Goal: Navigation & Orientation: Find specific page/section

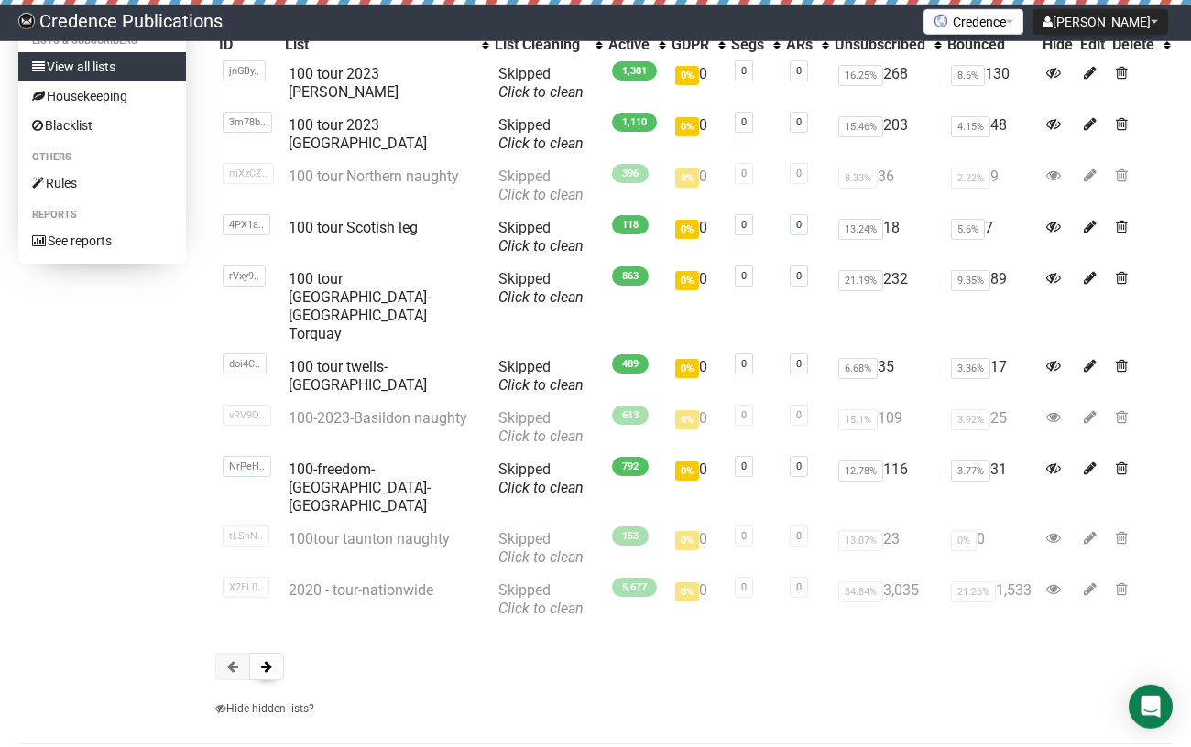
scroll to position [202, 0]
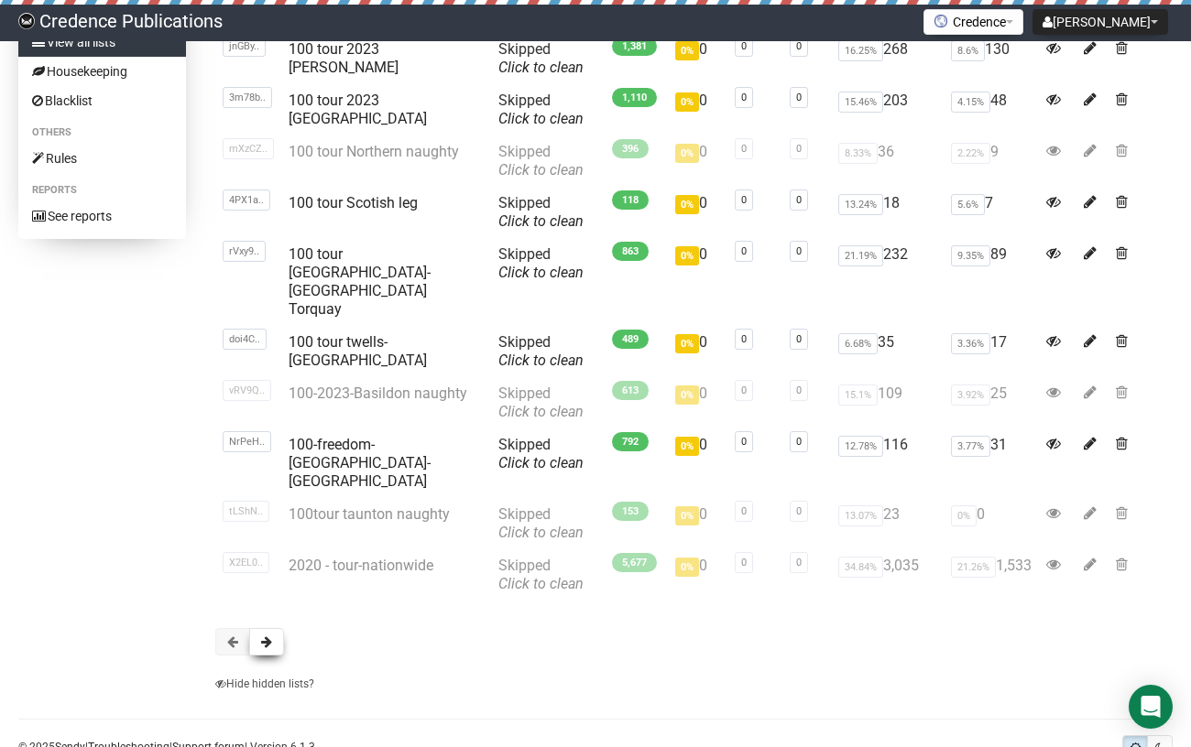
click at [267, 636] on span at bounding box center [266, 642] width 11 height 13
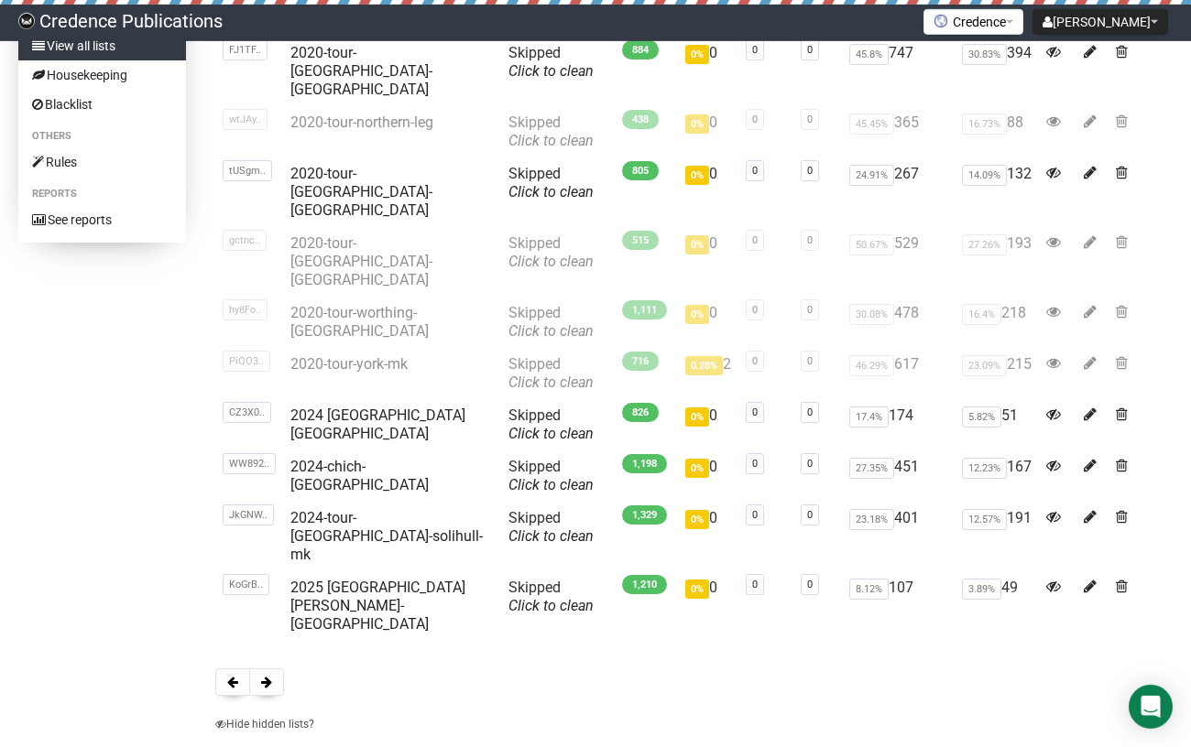
scroll to position [202, 0]
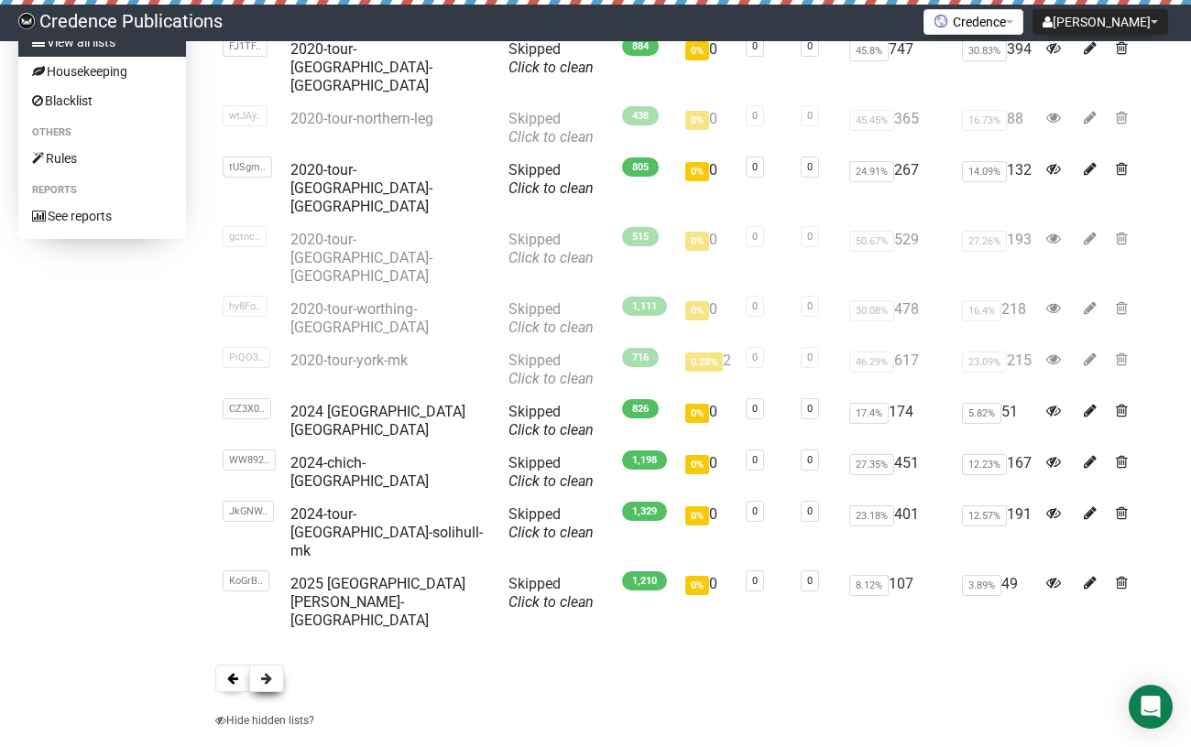
click at [265, 672] on span at bounding box center [266, 678] width 11 height 13
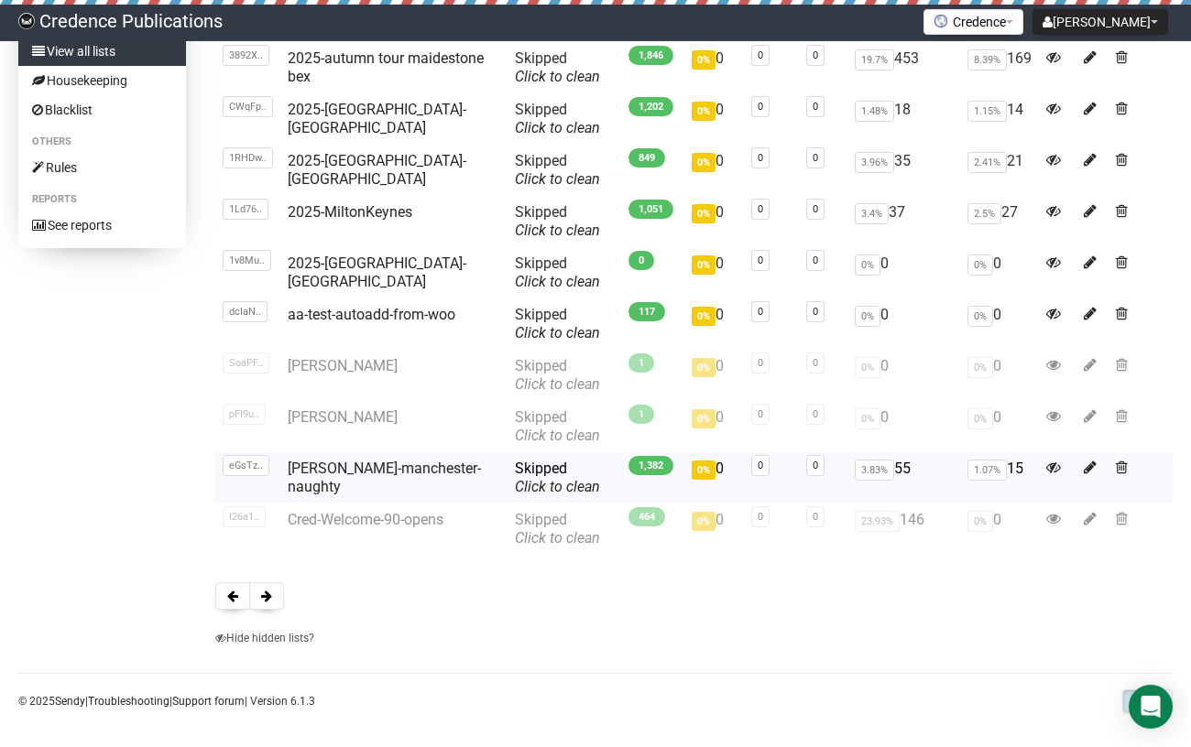
scroll to position [194, 0]
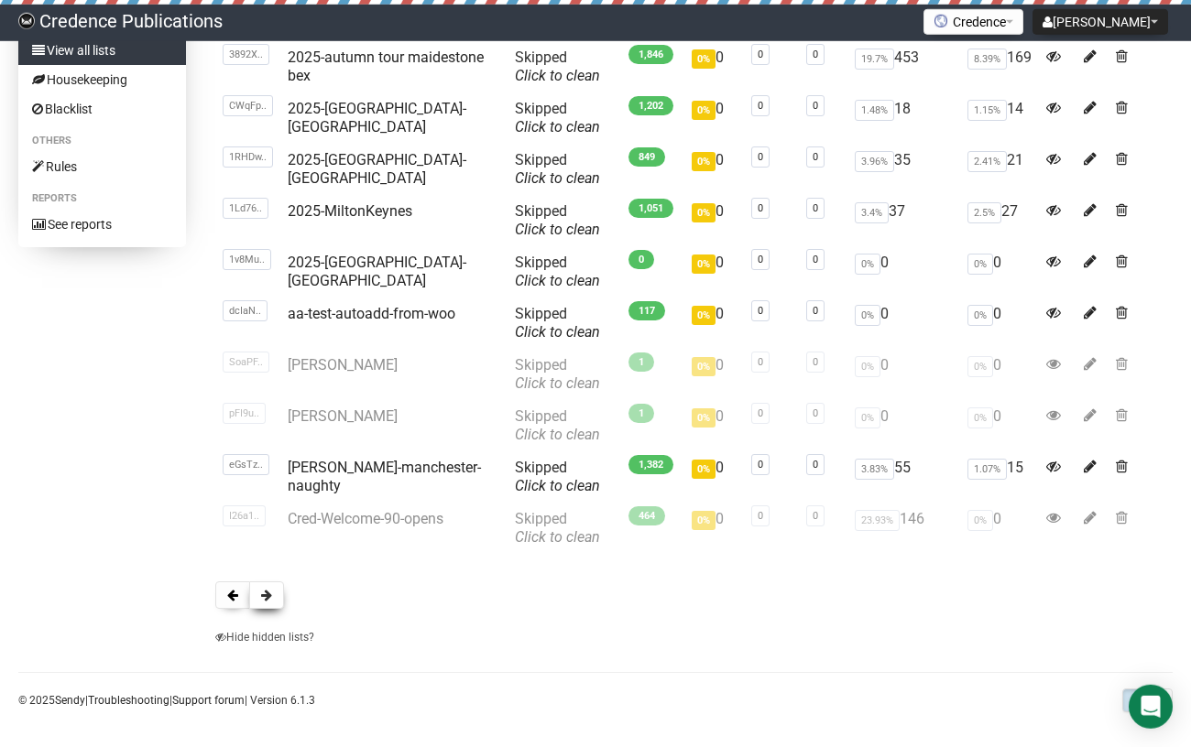
click at [267, 597] on span at bounding box center [266, 595] width 11 height 13
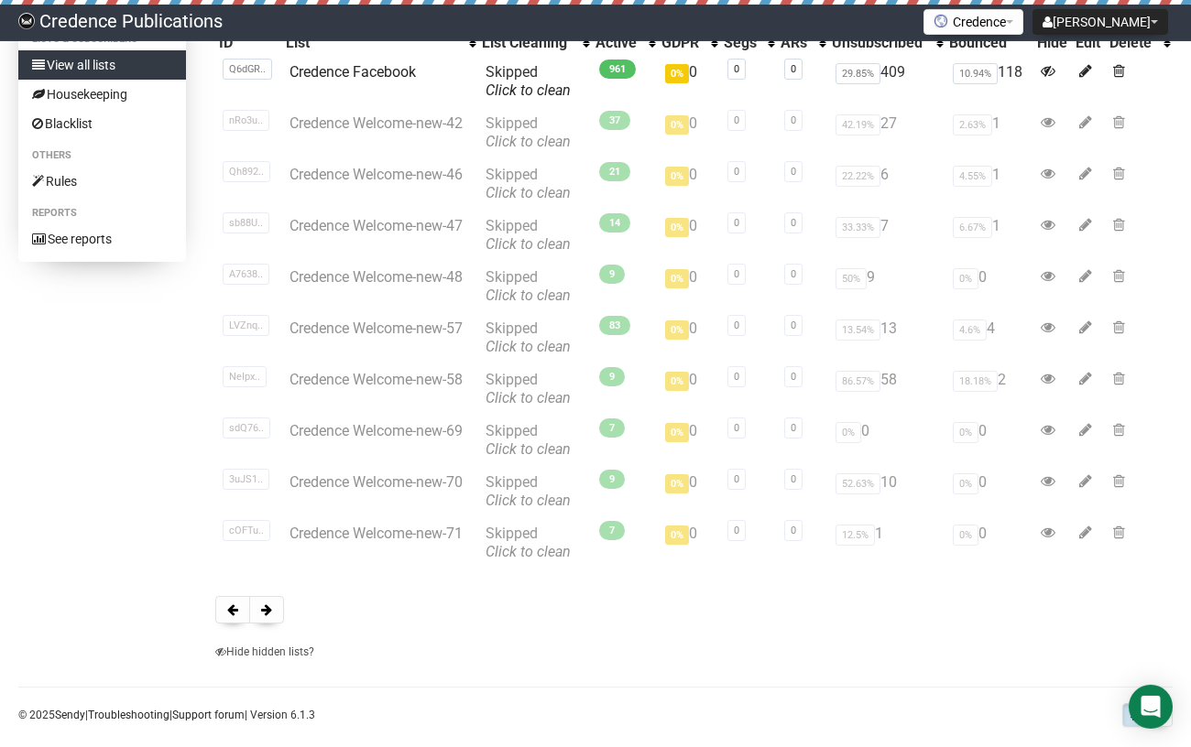
scroll to position [202, 0]
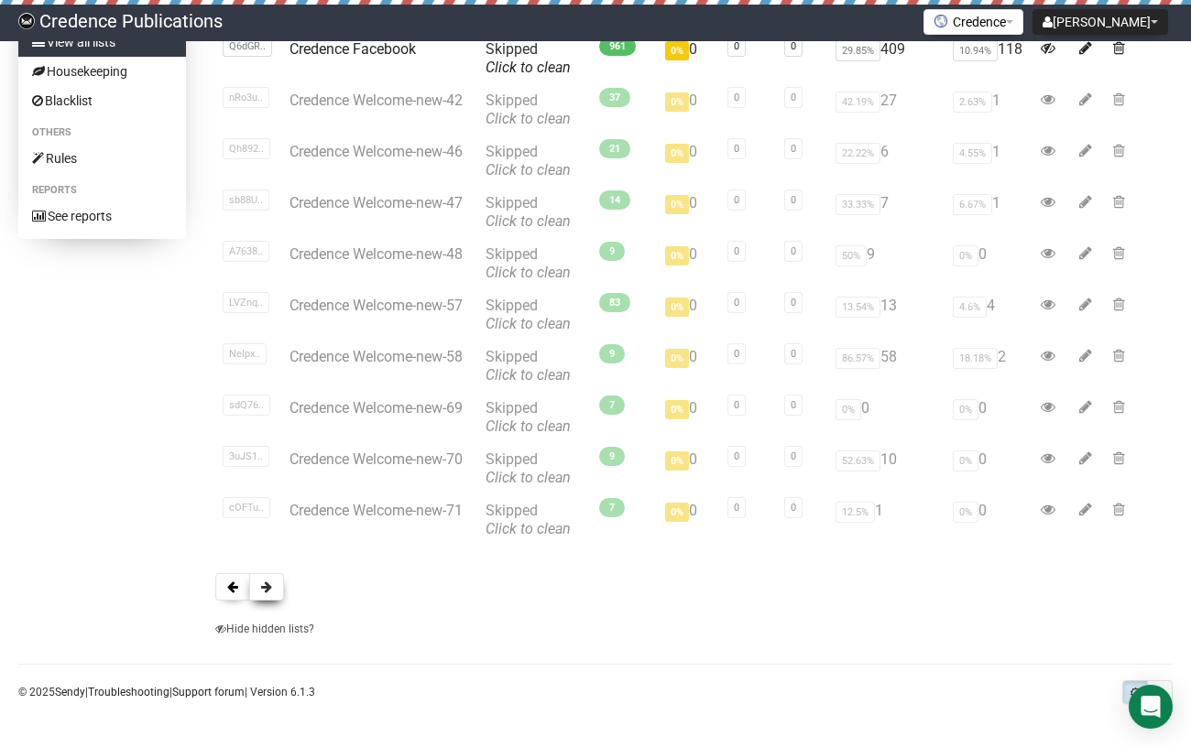
click at [267, 587] on span at bounding box center [266, 587] width 11 height 13
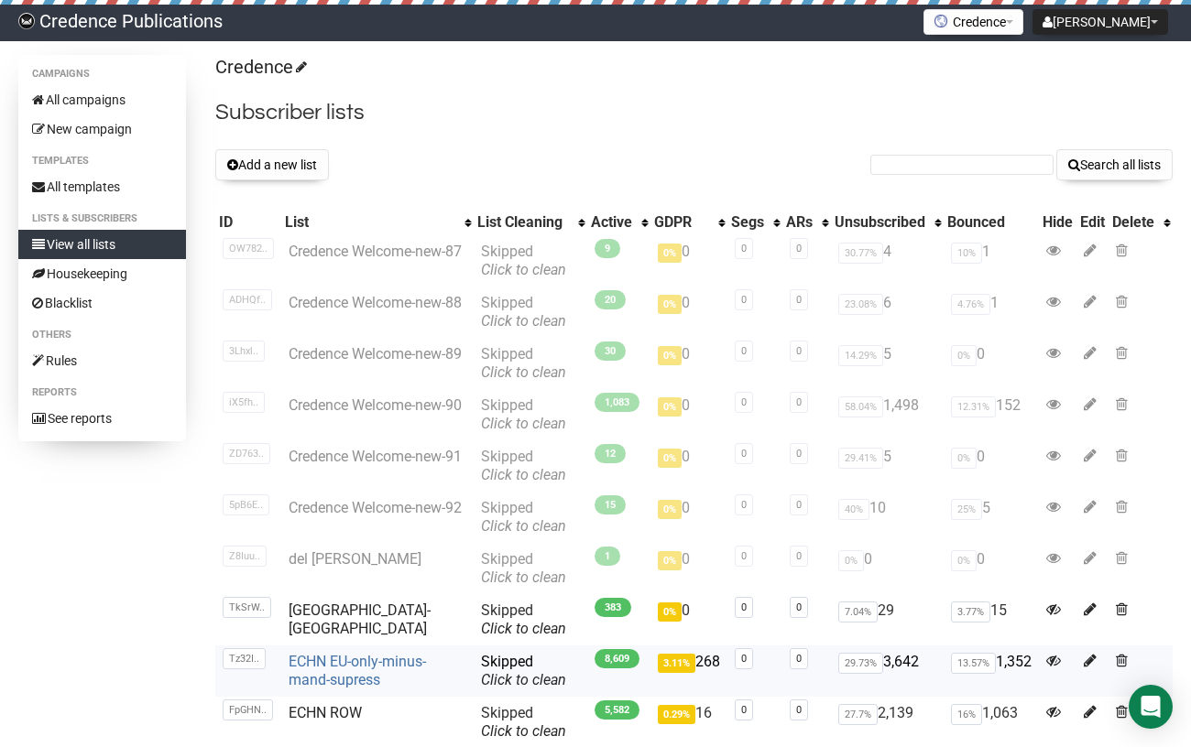
click at [312, 663] on link "ECHN EU-only-minus-mand-supress" at bounding box center [357, 671] width 137 height 36
